Goal: Transaction & Acquisition: Purchase product/service

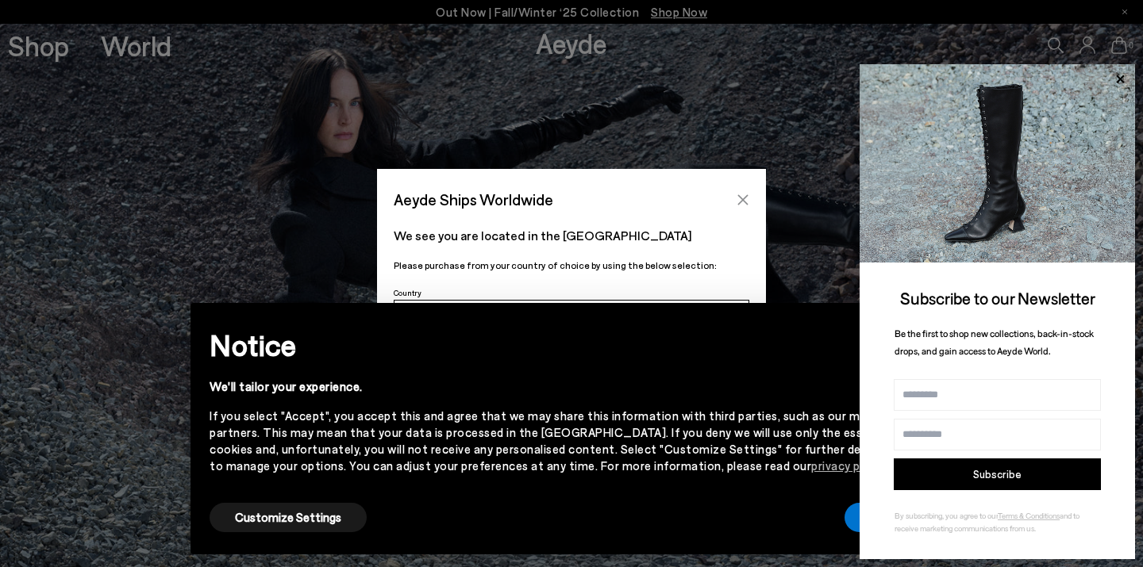
click at [746, 196] on icon "Close" at bounding box center [743, 199] width 10 height 10
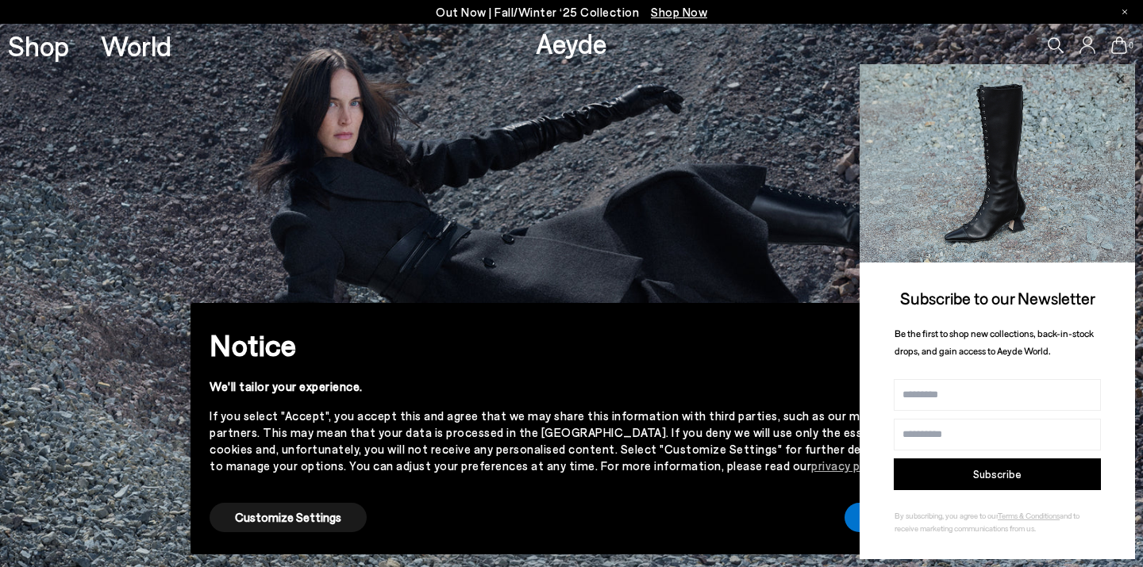
click at [1119, 79] on icon at bounding box center [1120, 79] width 8 height 8
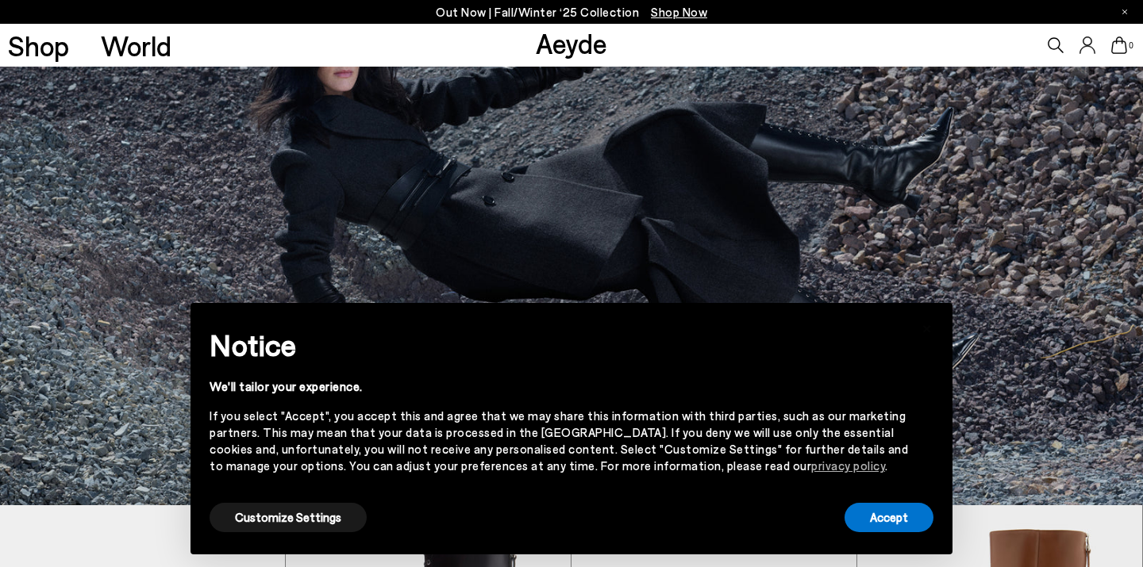
scroll to position [152, 0]
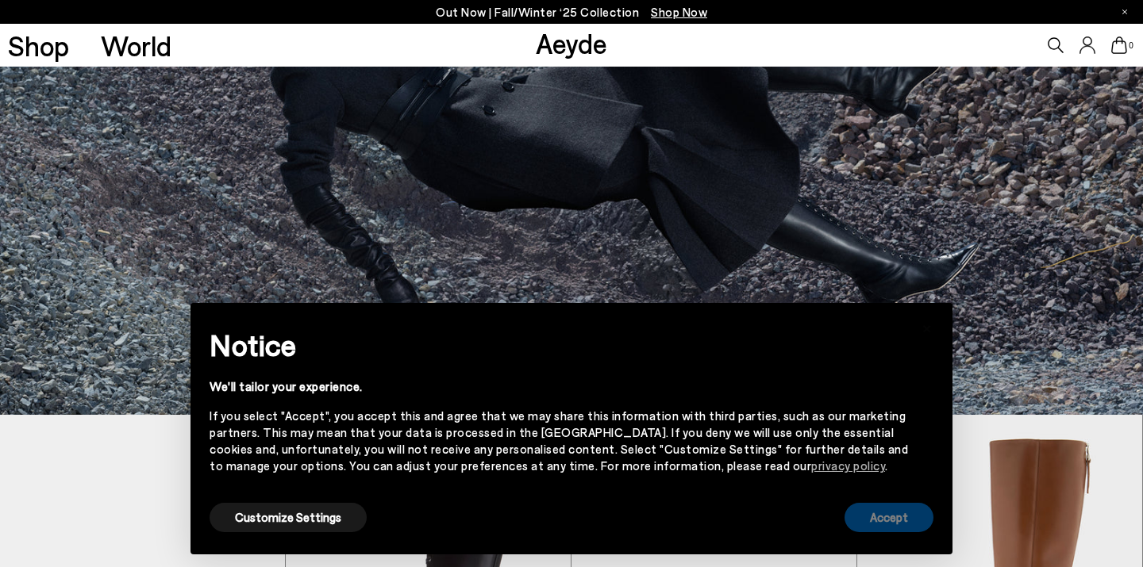
click at [897, 520] on button "Accept" at bounding box center [888, 517] width 89 height 29
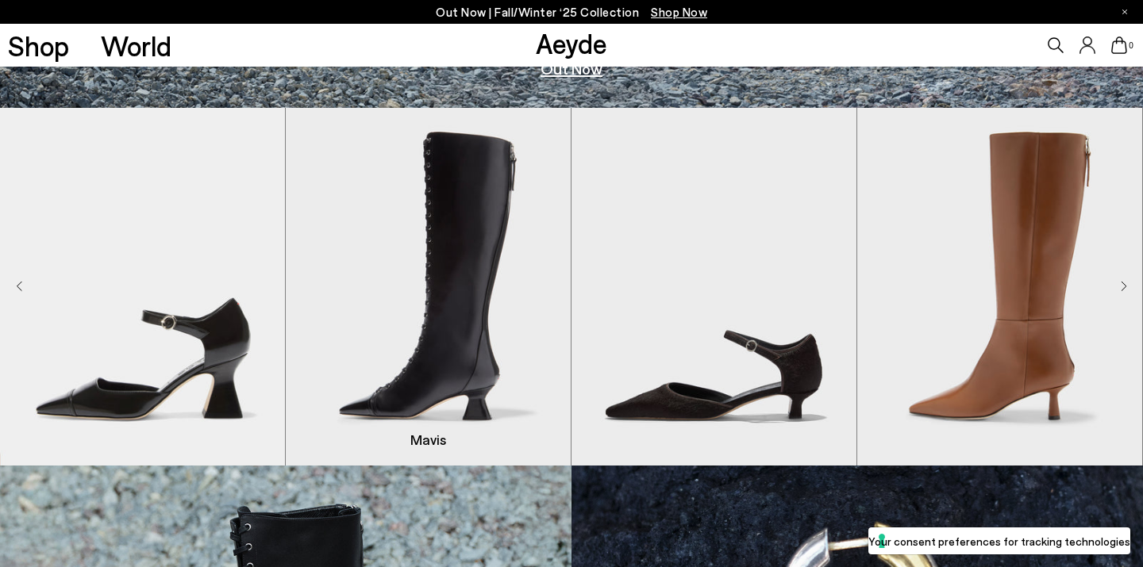
scroll to position [397, 0]
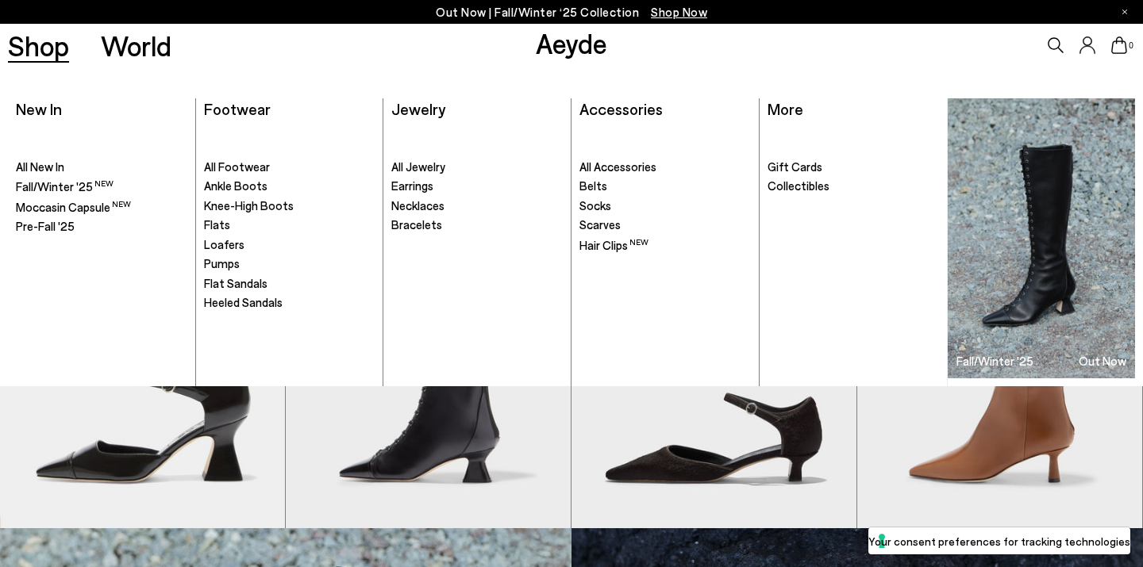
click at [33, 46] on link "Shop" at bounding box center [38, 46] width 61 height 28
click at [252, 300] on span "Heeled Sandals" at bounding box center [243, 302] width 79 height 14
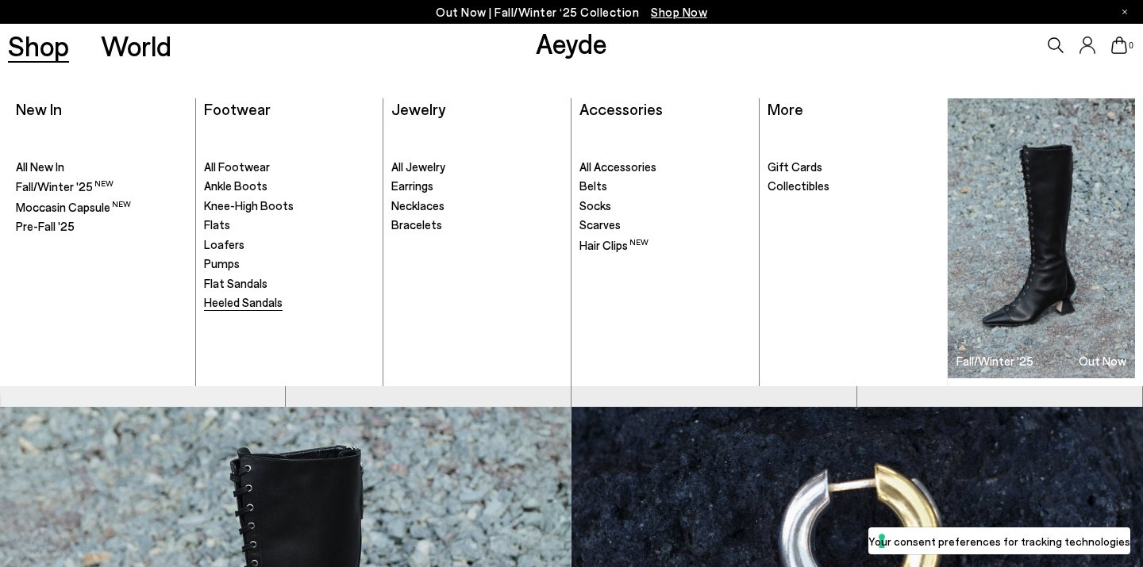
scroll to position [528, 0]
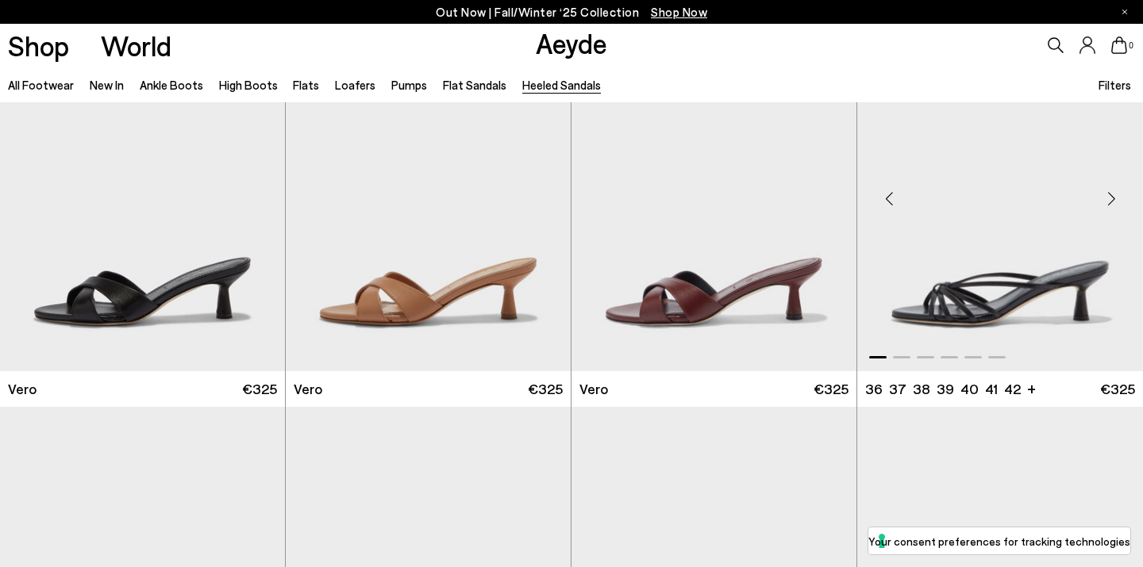
scroll to position [481, 0]
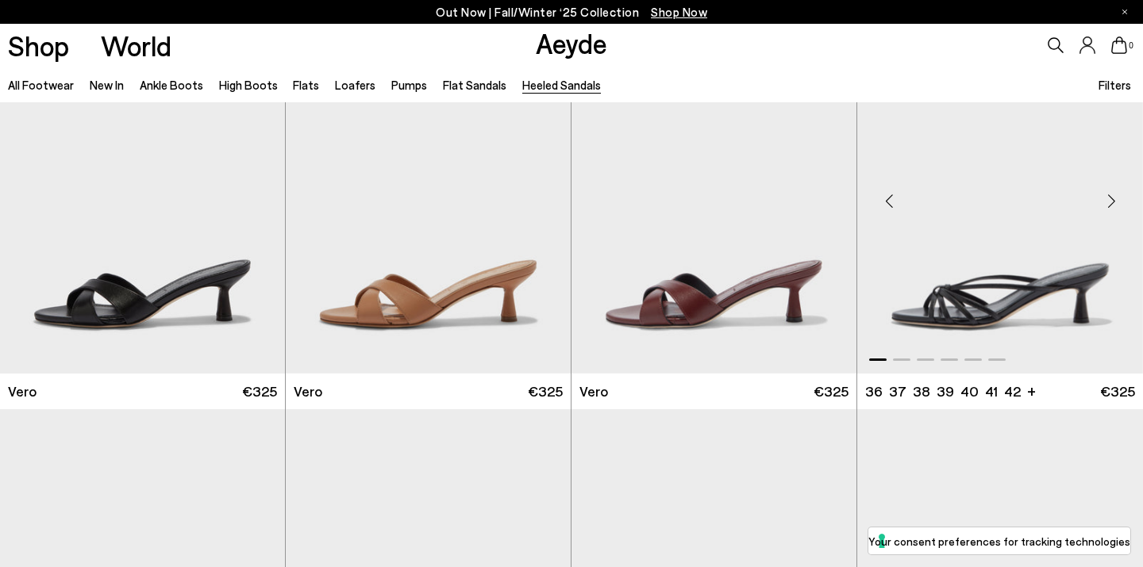
click at [1108, 209] on div "Next slide" at bounding box center [1111, 201] width 48 height 48
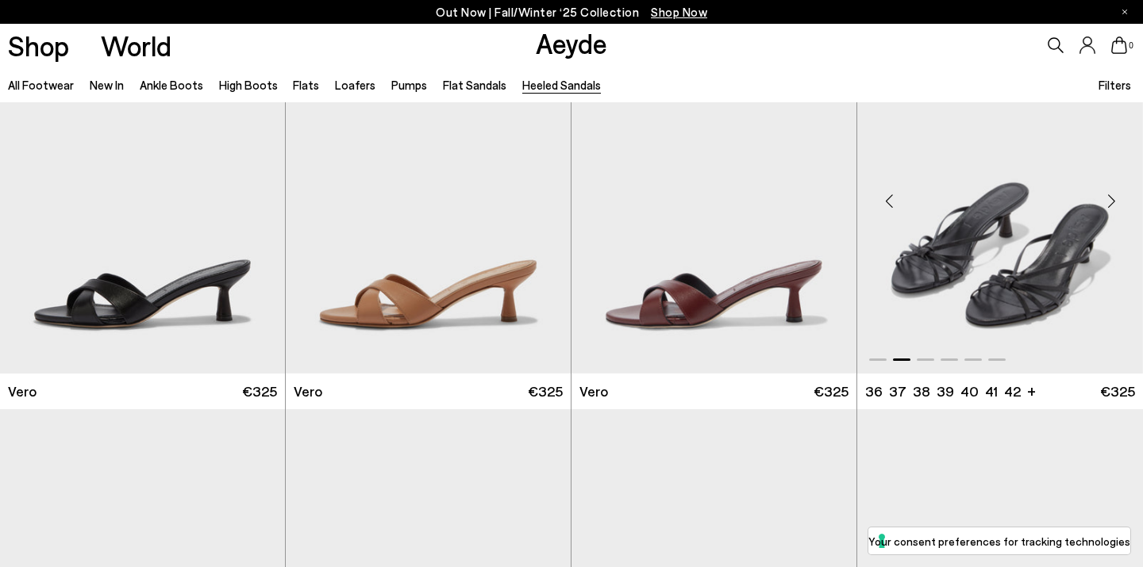
click at [1108, 209] on div "Next slide" at bounding box center [1111, 201] width 48 height 48
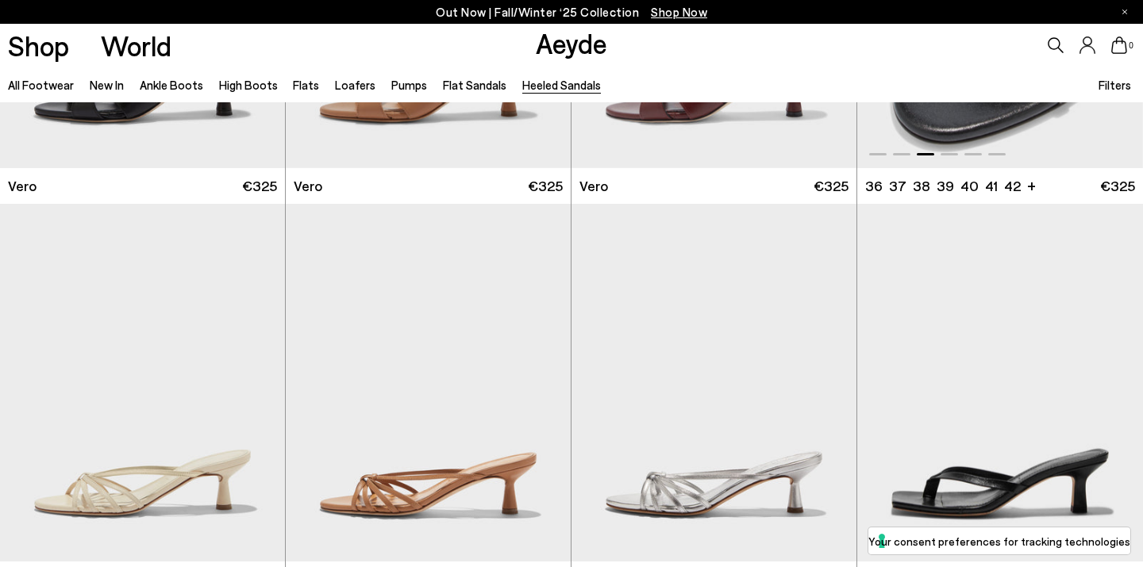
scroll to position [762, 0]
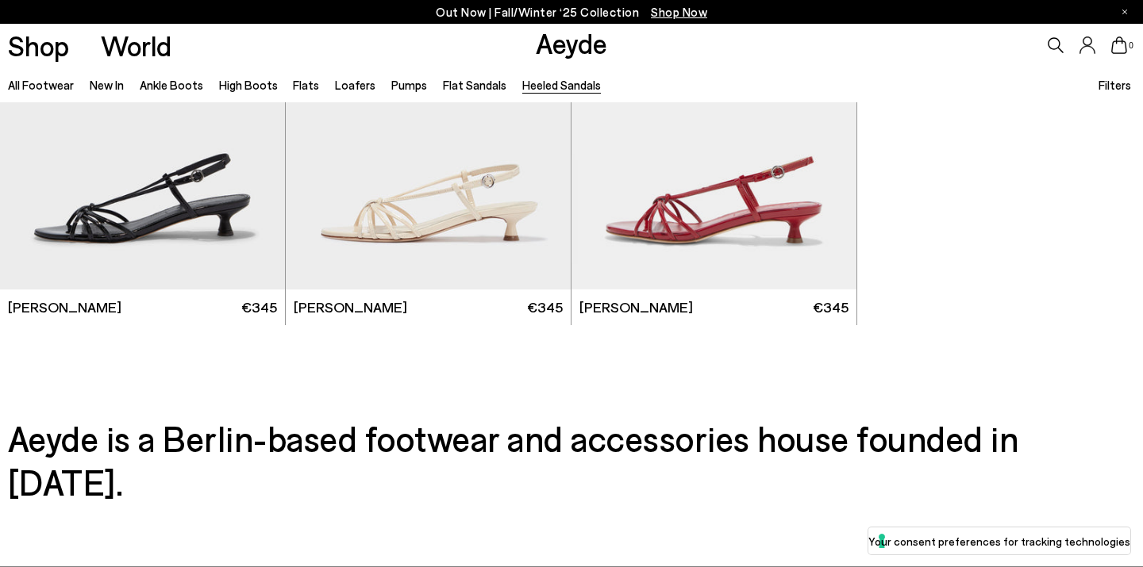
scroll to position [3760, 0]
